Goal: Task Accomplishment & Management: Manage account settings

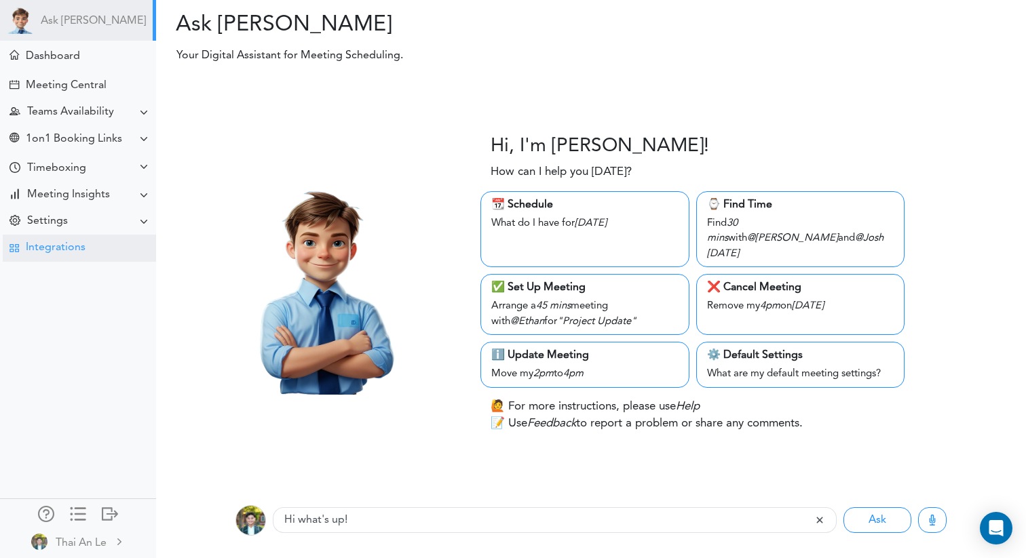
click at [56, 252] on div "Integrations" at bounding box center [56, 248] width 60 height 13
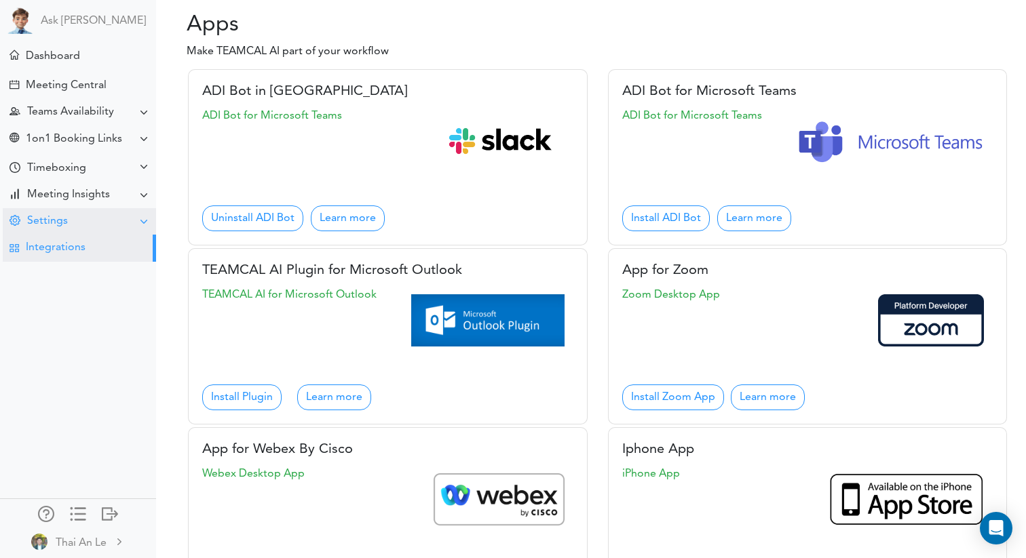
click at [71, 221] on div "Settings" at bounding box center [79, 221] width 153 height 26
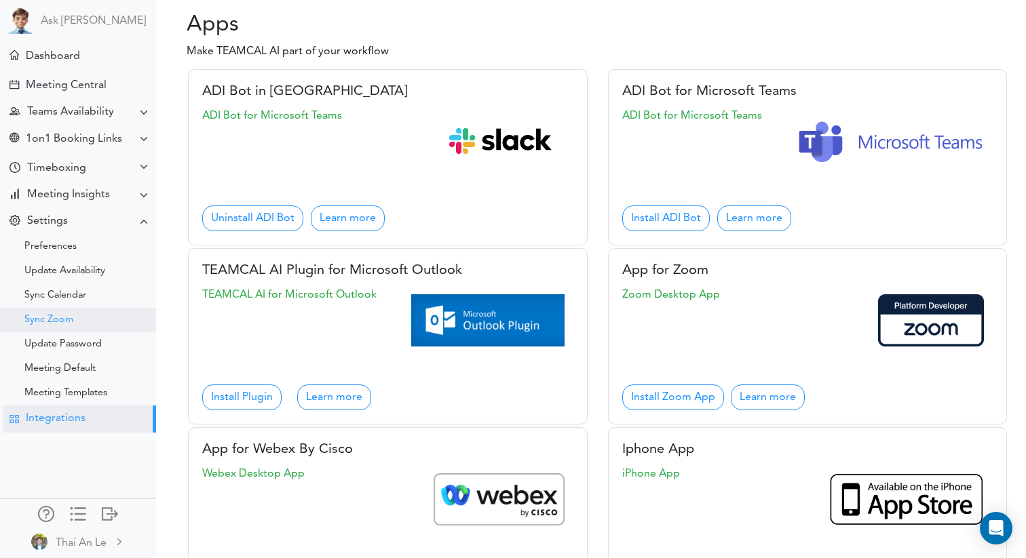
click at [71, 313] on div "Sync Zoom" at bounding box center [78, 320] width 156 height 24
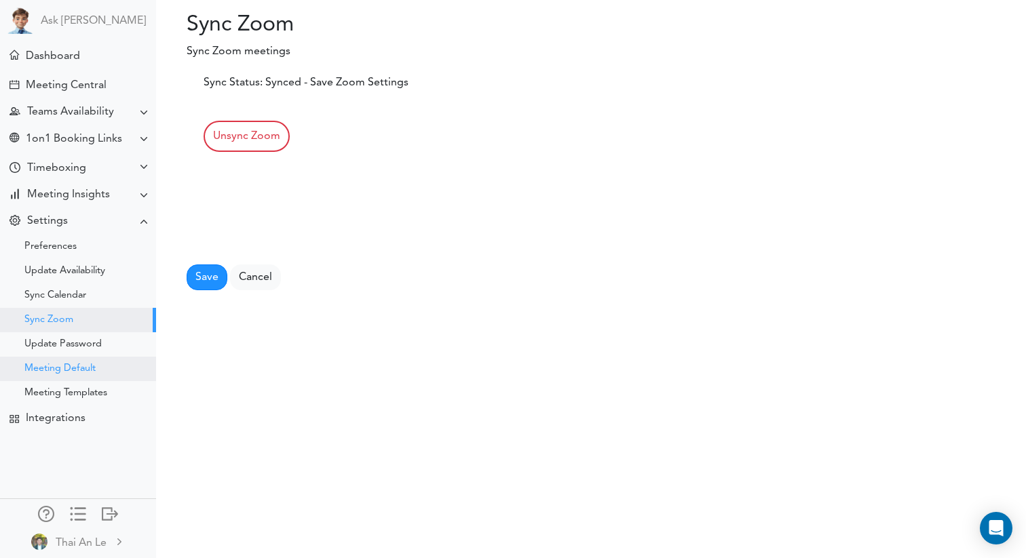
click at [69, 366] on div "Meeting Default" at bounding box center [59, 369] width 71 height 7
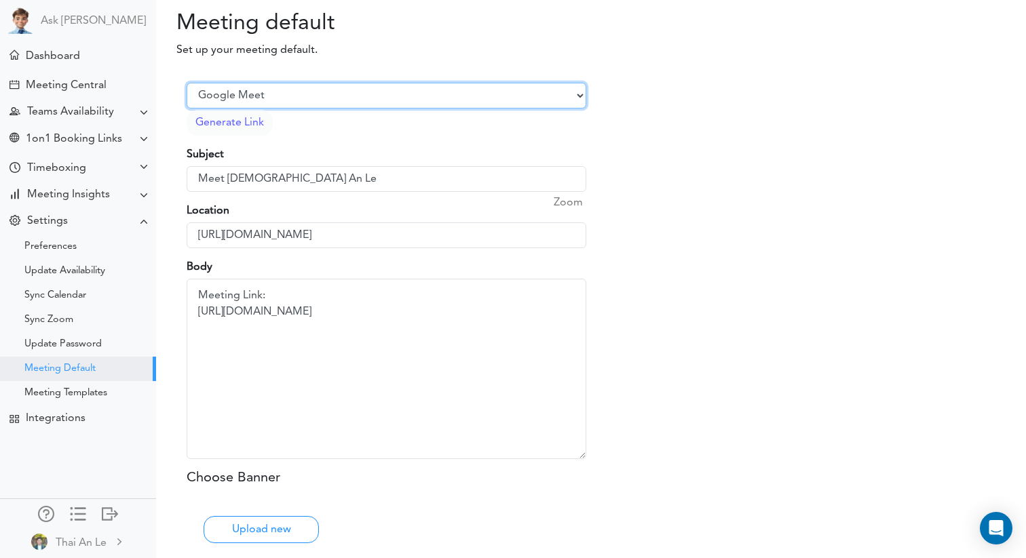
click at [438, 93] on select "Select Provider Zoom Google Meet Microsoft Team Other" at bounding box center [387, 96] width 400 height 26
select select "1"
click at [187, 83] on select "Select Provider Zoom Google Meet Microsoft Team Other" at bounding box center [387, 96] width 400 height 26
type input "[URL][DOMAIN_NAME][SECURITY_DATA]"
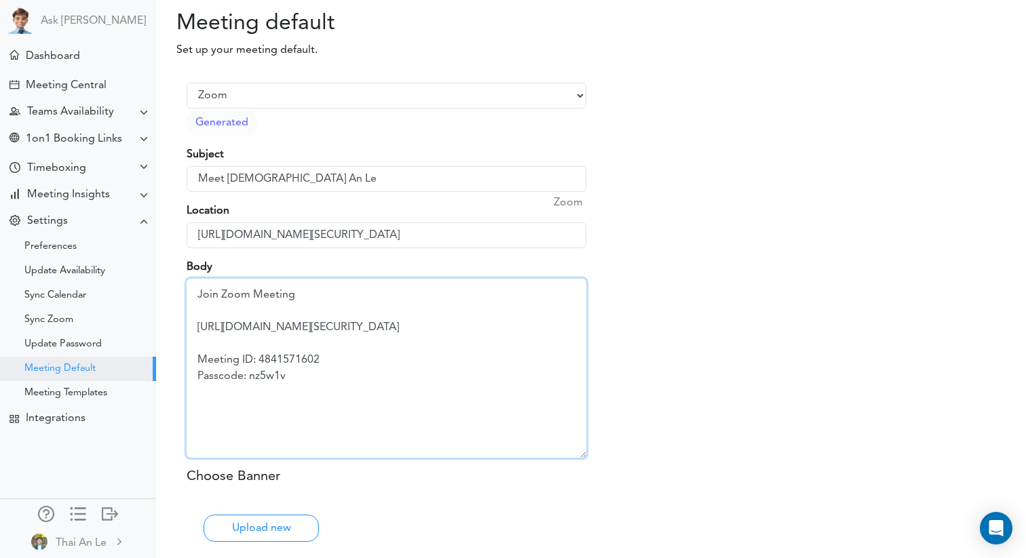
drag, startPoint x: 386, startPoint y: 297, endPoint x: 176, endPoint y: 299, distance: 210.3
click at [176, 300] on div "Select Provider Zoom Google Meet Microsoft Team Other Generated Subject Meet [D…" at bounding box center [386, 463] width 420 height 788
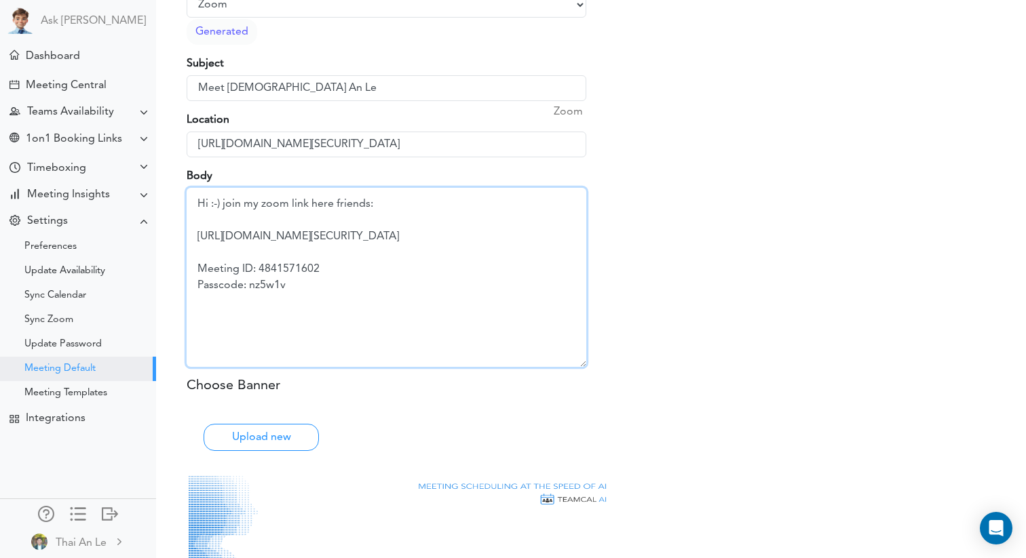
scroll to position [107, 0]
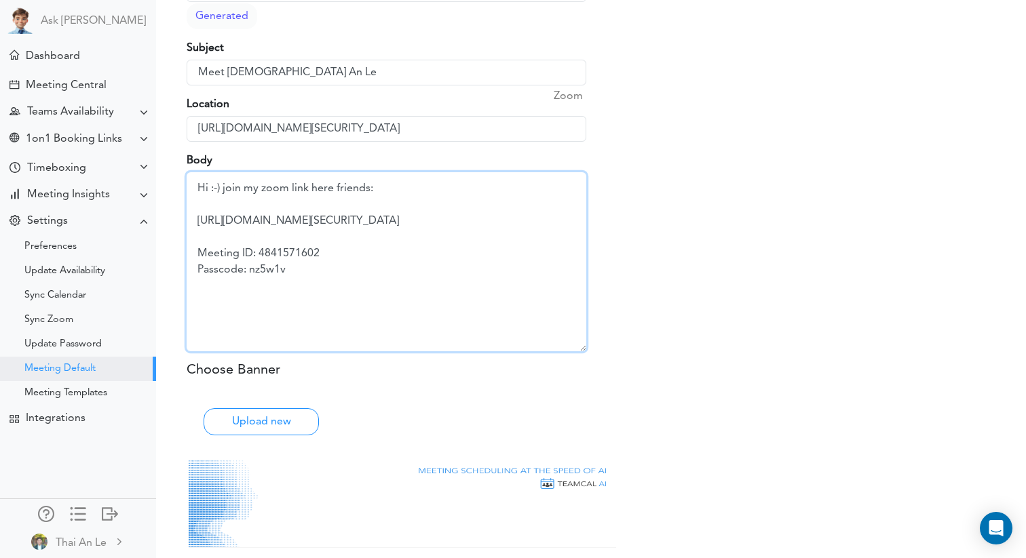
click at [206, 187] on textarea "Meeting Link: [URL][DOMAIN_NAME]" at bounding box center [387, 261] width 400 height 179
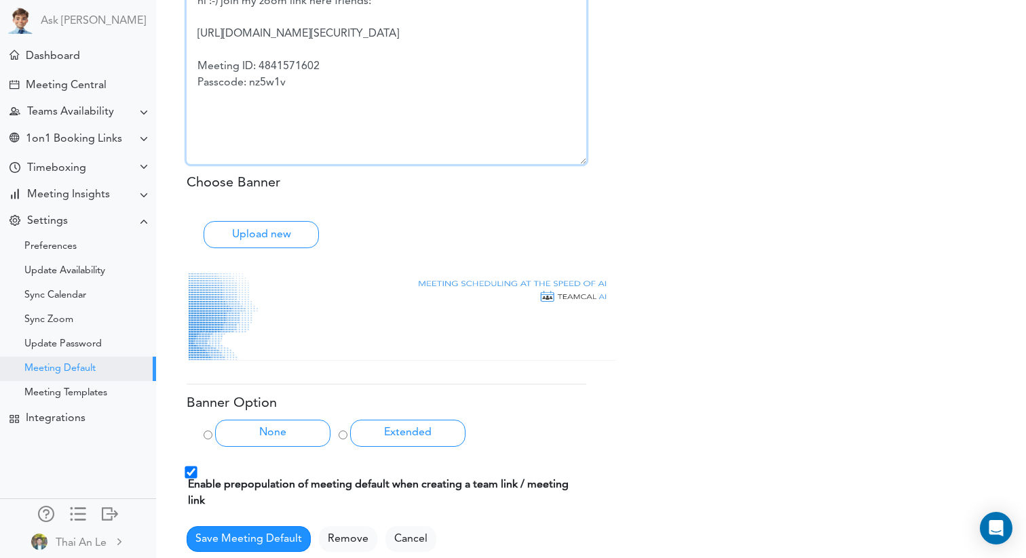
scroll to position [384, 0]
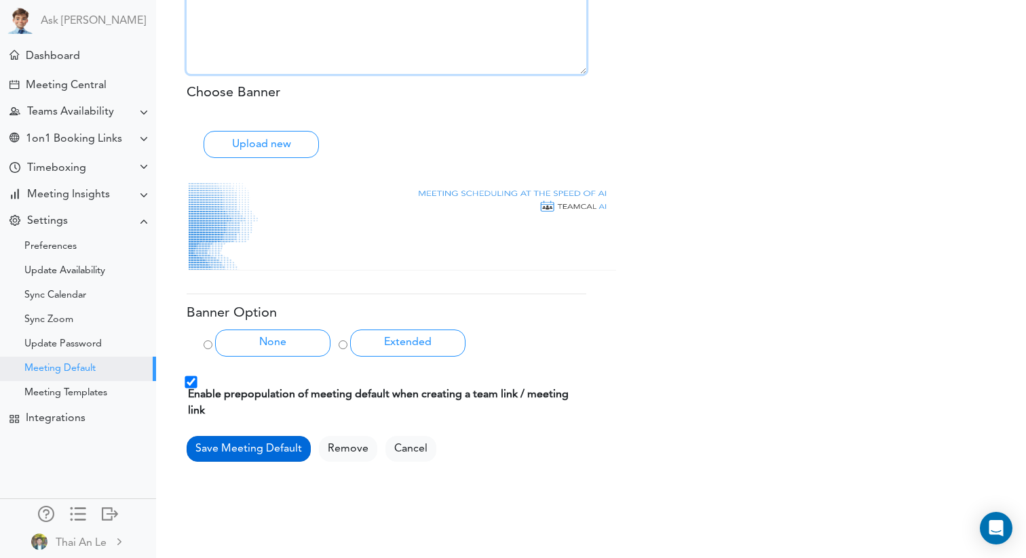
type textarea "hi :-) join my zoom link here friends: [URL][DOMAIN_NAME][SECURITY_DATA] Meetin…"
click at [272, 437] on button "Save Meeting Default" at bounding box center [249, 450] width 124 height 26
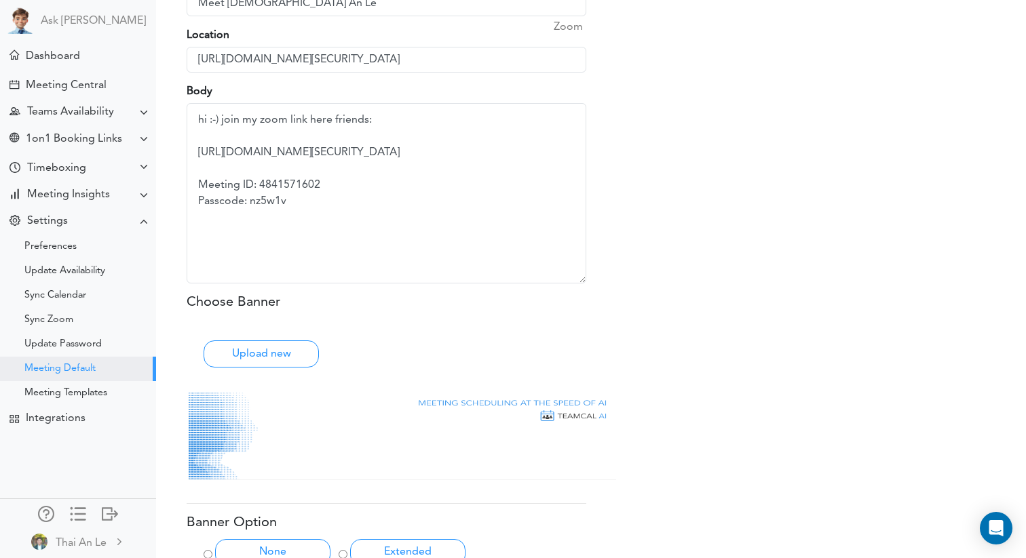
scroll to position [50, 0]
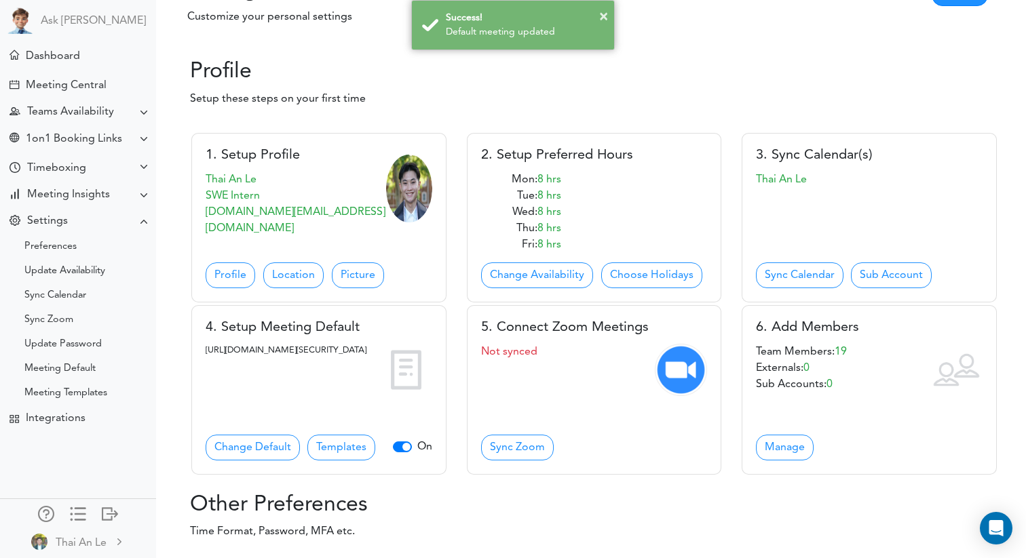
scroll to position [52, 0]
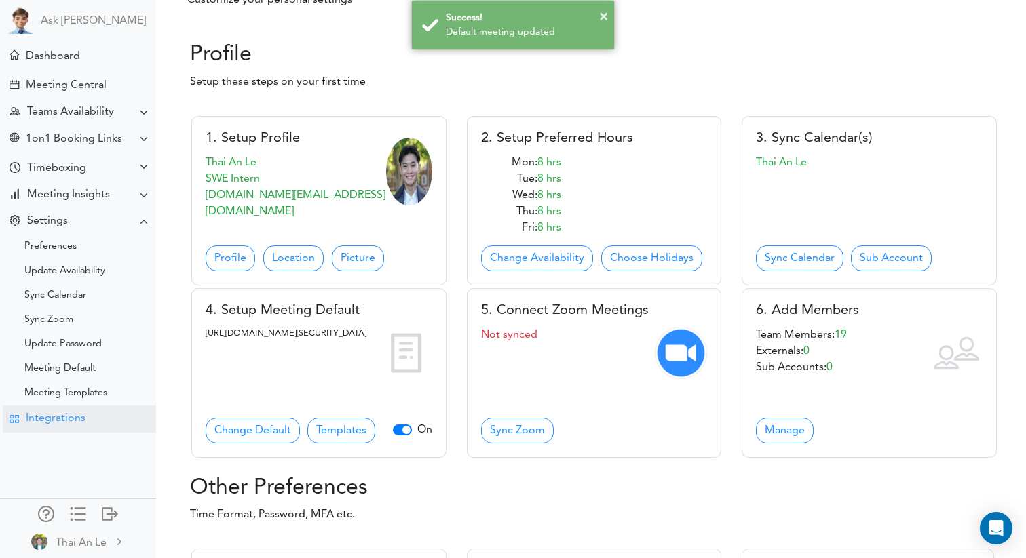
click at [108, 427] on div "Integrations" at bounding box center [79, 419] width 153 height 26
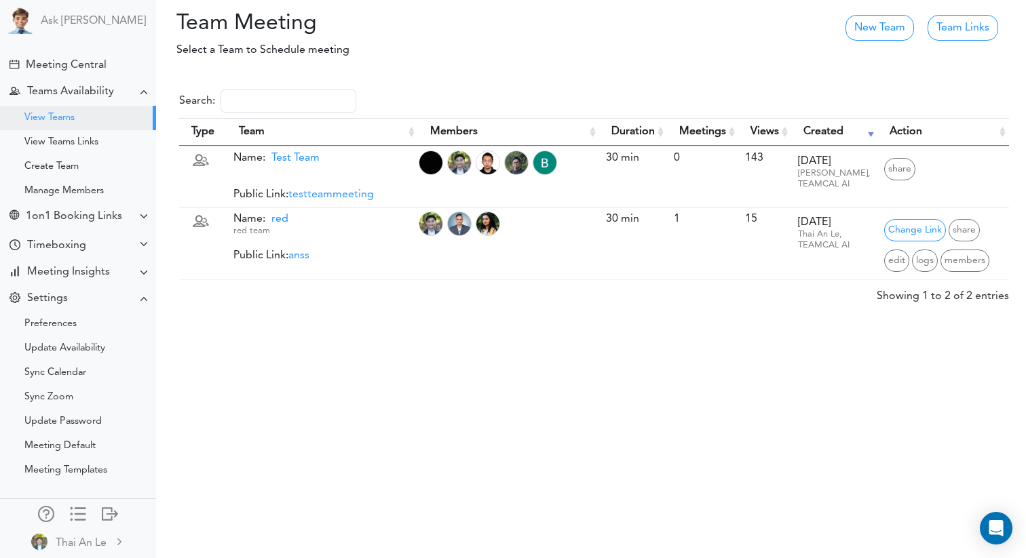
scroll to position [50, 0]
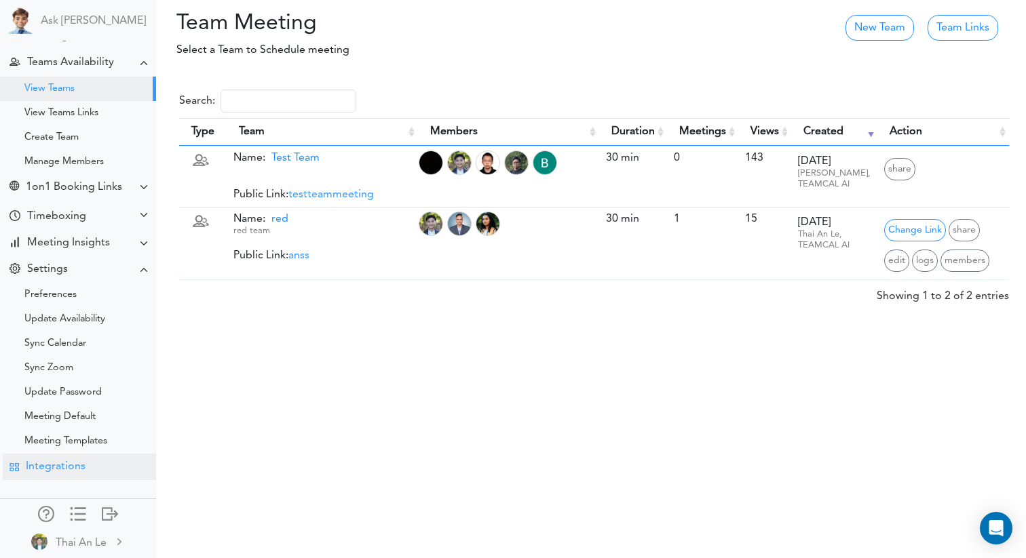
click at [69, 474] on div "Integrations" at bounding box center [79, 467] width 153 height 26
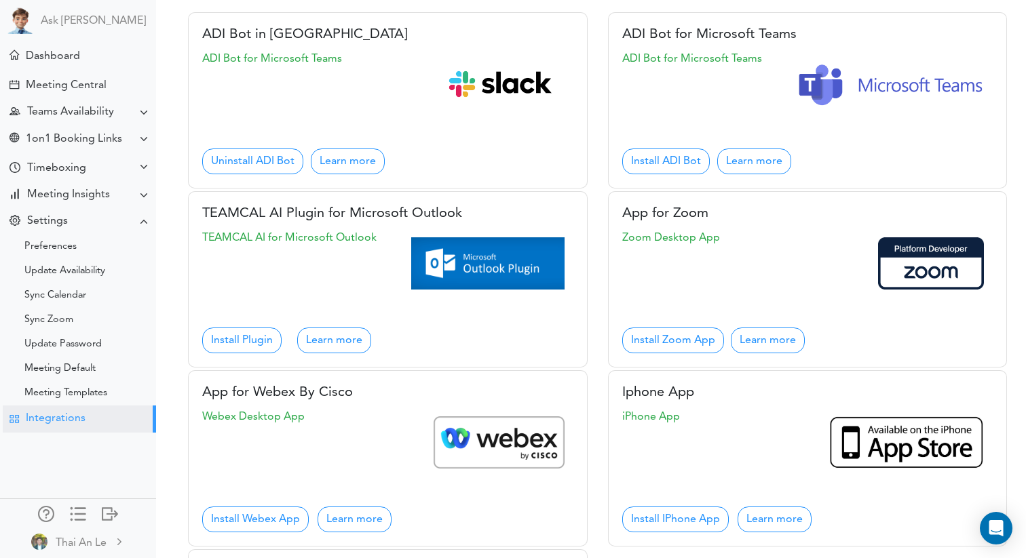
scroll to position [83, 0]
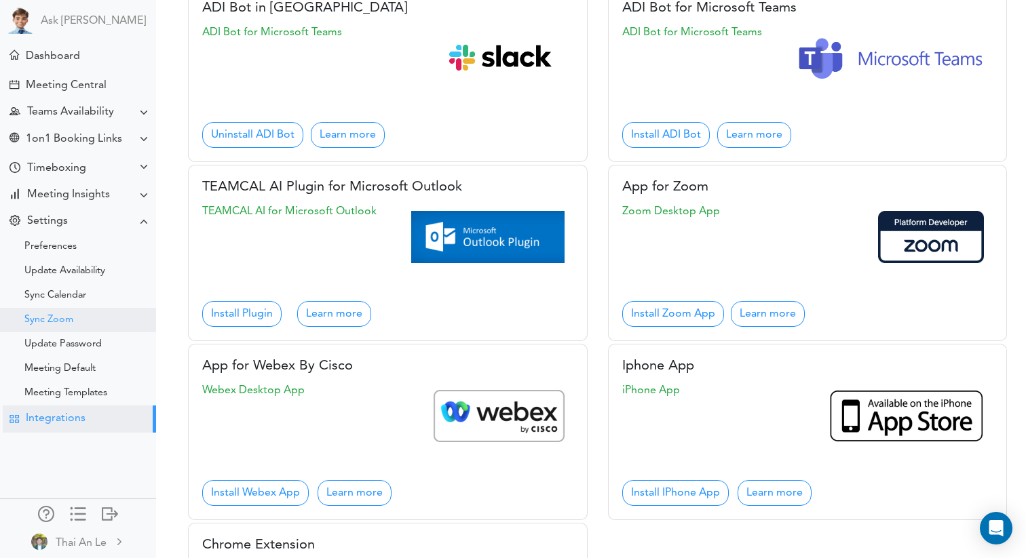
click at [99, 318] on div "Sync Zoom" at bounding box center [78, 320] width 156 height 24
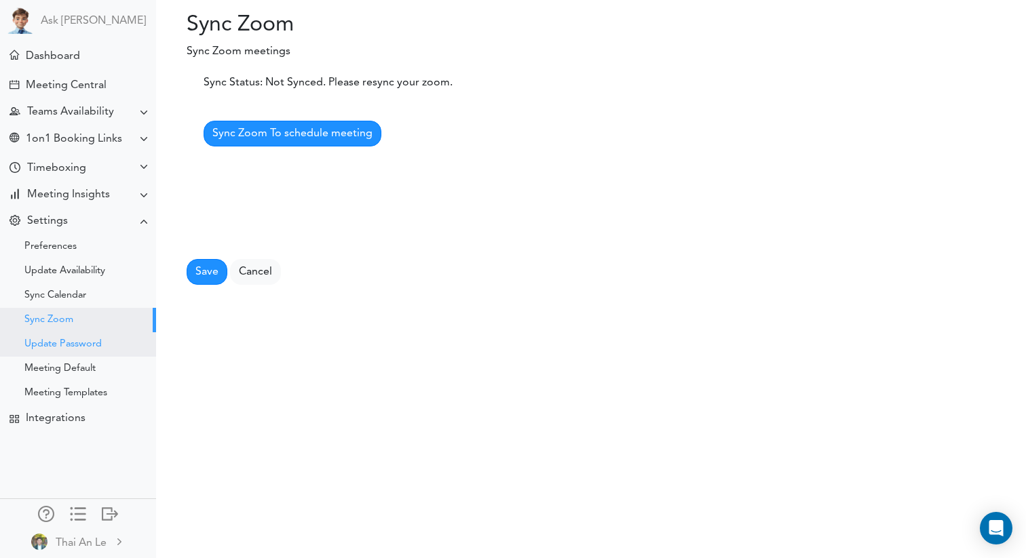
click at [100, 333] on div "Update Password" at bounding box center [78, 344] width 156 height 24
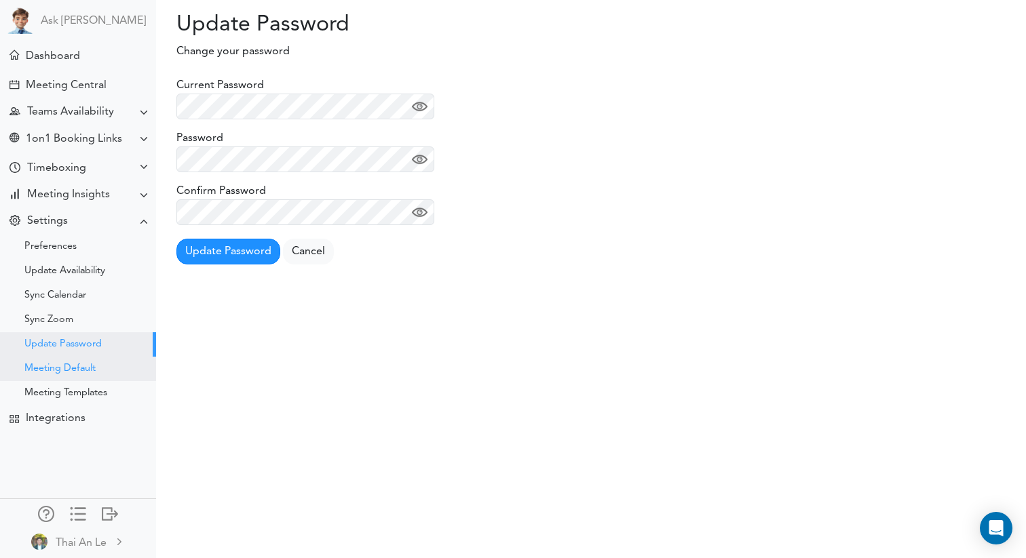
click at [92, 372] on div "Meeting Default" at bounding box center [59, 369] width 71 height 7
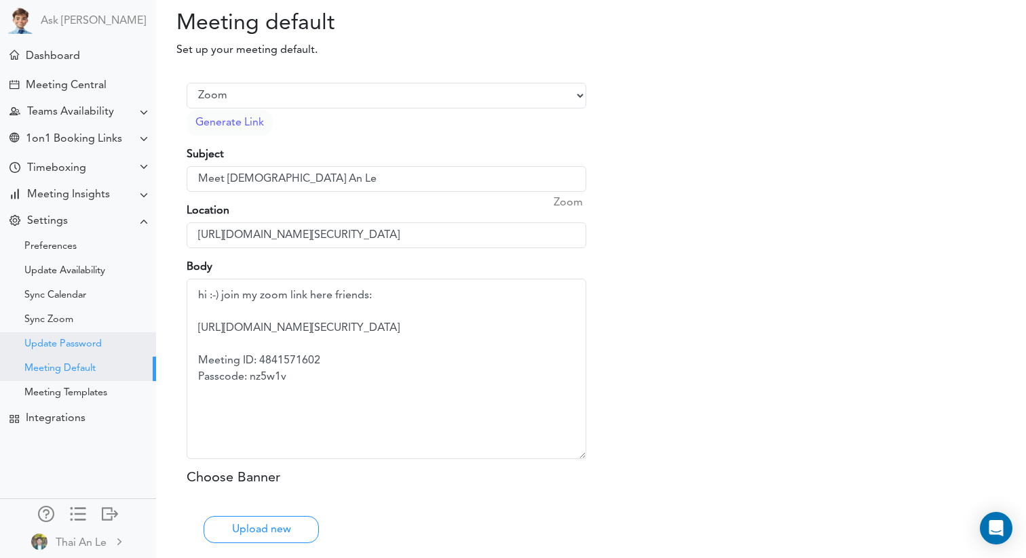
click at [97, 348] on div "Update Password" at bounding box center [62, 344] width 77 height 7
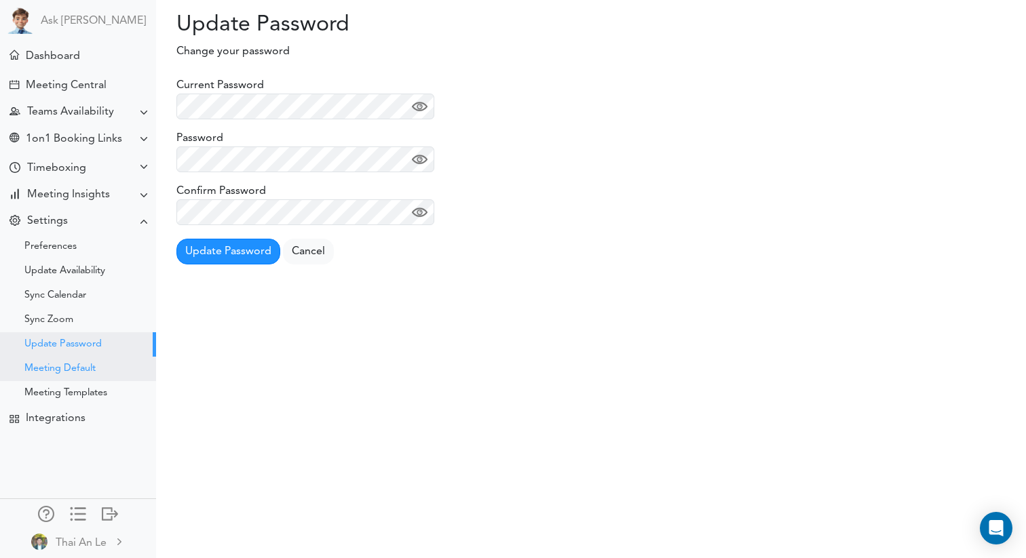
click at [92, 372] on div "Meeting Default" at bounding box center [59, 369] width 71 height 7
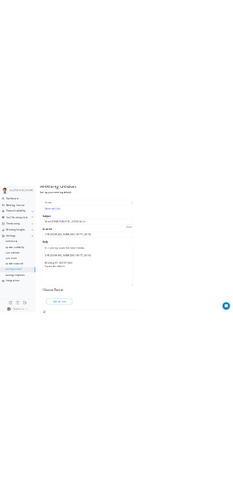
scroll to position [23, 0]
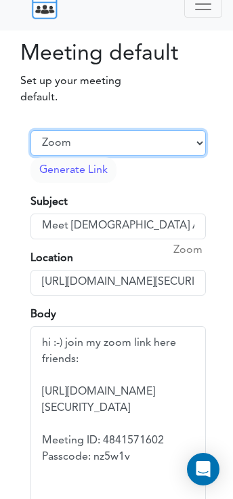
click at [181, 143] on select "Select Provider Zoom Google Meet Microsoft Team Other" at bounding box center [119, 143] width 176 height 26
select select "2"
click at [31, 130] on select "Select Provider Zoom Google Meet Microsoft Team Other" at bounding box center [119, 143] width 176 height 26
type input "[URL][DOMAIN_NAME]"
type textarea "Meeting Link: [URL][DOMAIN_NAME]"
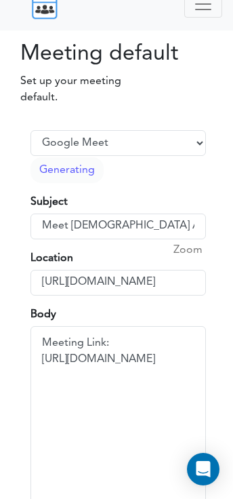
click at [190, 254] on span "Zoom" at bounding box center [188, 250] width 29 height 16
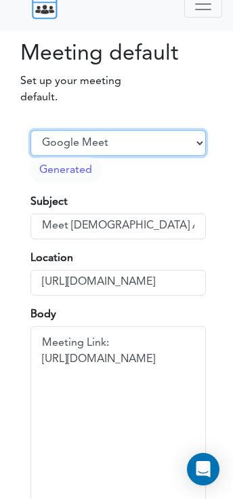
click at [189, 146] on select "Select Provider Zoom Google Meet Microsoft Team Other" at bounding box center [119, 143] width 176 height 26
select select "1"
click at [31, 130] on select "Select Provider Zoom Google Meet Microsoft Team Other" at bounding box center [119, 143] width 176 height 26
type input "https://us05web.zoom.us/j/4841571602?pwd=CCf1UQSjp0aMr24YsaP0U3JcOpsswl.1"
type textarea "Join Zoom Meeting https://us05web.zoom.us/j/4841571602?pwd=CCf1UQSjp0aMr24YsaP0…"
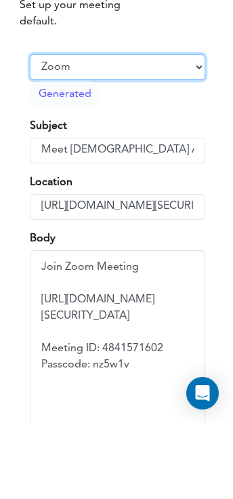
click at [182, 134] on select "Select Provider Zoom Google Meet Microsoft Team Other" at bounding box center [119, 143] width 176 height 26
select select "2"
click at [31, 130] on select "Select Provider Zoom Google Meet Microsoft Team Other" at bounding box center [119, 143] width 176 height 26
click at [182, 146] on select "Select Provider Zoom Google Meet Microsoft Team Other" at bounding box center [119, 143] width 176 height 26
type input "https://meet.google.com/ofo-gqtk-wxn"
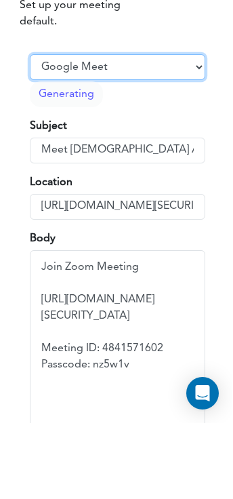
type textarea "Meeting Link: https://meet.google.com/ofo-gqtk-wxn"
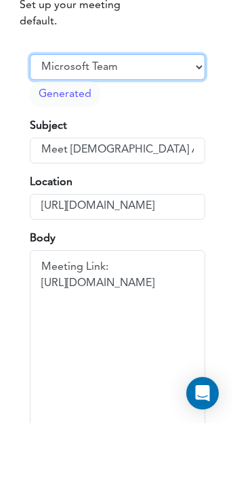
click at [31, 130] on select "Select Provider Zoom Google Meet Microsoft Team Other" at bounding box center [119, 143] width 176 height 26
click at [163, 148] on select "Select Provider Zoom Google Meet Microsoft Team Other" at bounding box center [119, 143] width 176 height 26
select select "2"
click at [31, 130] on select "Select Provider Zoom Google Meet Microsoft Team Other" at bounding box center [119, 143] width 176 height 26
type input "https://meet.google.com/bbx-hskh-geo"
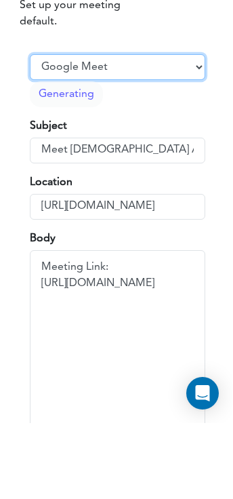
type textarea "Meeting Link: https://meet.google.com/bbx-hskh-geo"
click at [176, 142] on select "Select Provider Zoom Google Meet Microsoft Team Other" at bounding box center [119, 143] width 176 height 26
select select "1"
click at [31, 130] on select "Select Provider Zoom Google Meet Microsoft Team Other" at bounding box center [119, 143] width 176 height 26
type input "https://us05web.zoom.us/j/4841571602?pwd=CCf1UQSjp0aMr24YsaP0U3JcOpsswl.1"
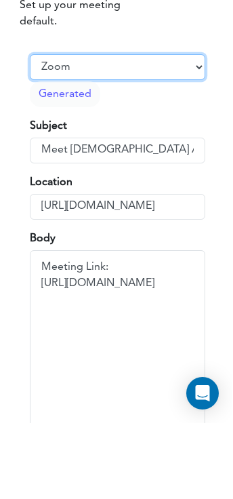
type textarea "Join Zoom Meeting https://us05web.zoom.us/j/4841571602?pwd=CCf1UQSjp0aMr24YsaP0…"
